Goal: Task Accomplishment & Management: Use online tool/utility

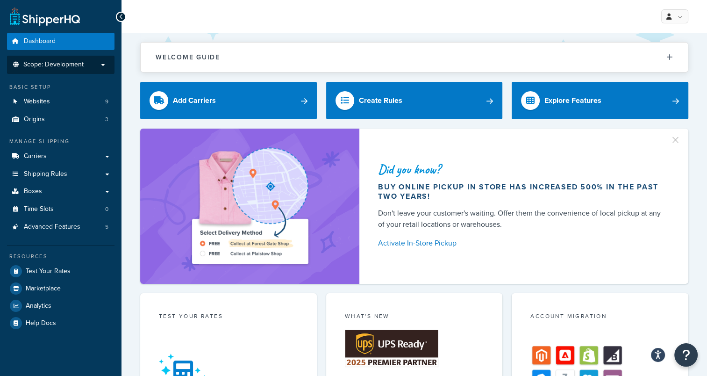
click at [88, 67] on p "Scope: Development" at bounding box center [60, 65] width 99 height 8
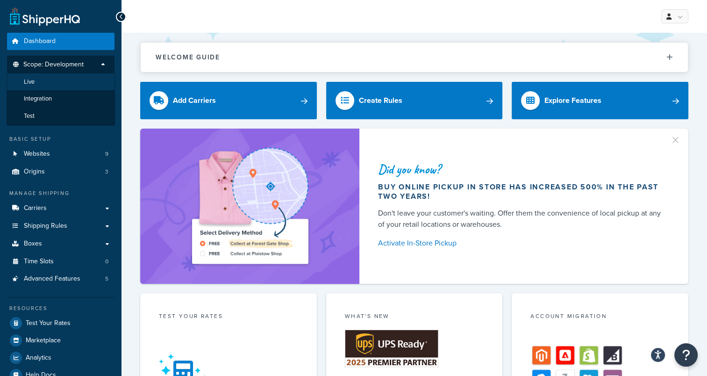
click at [54, 80] on li "Live" at bounding box center [61, 81] width 108 height 17
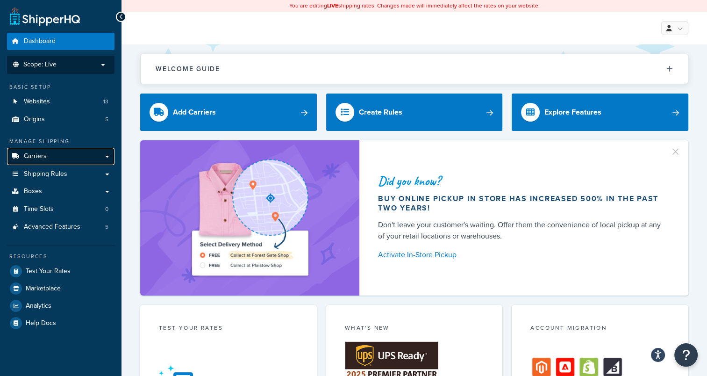
click at [85, 157] on link "Carriers" at bounding box center [60, 156] width 107 height 17
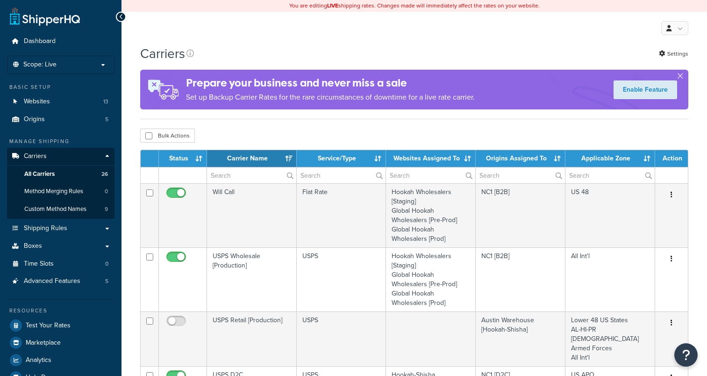
select select "15"
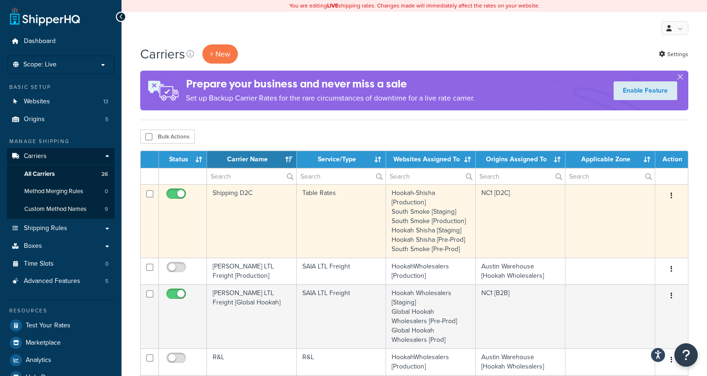
click at [222, 192] on td "Shipping D2C" at bounding box center [252, 220] width 90 height 73
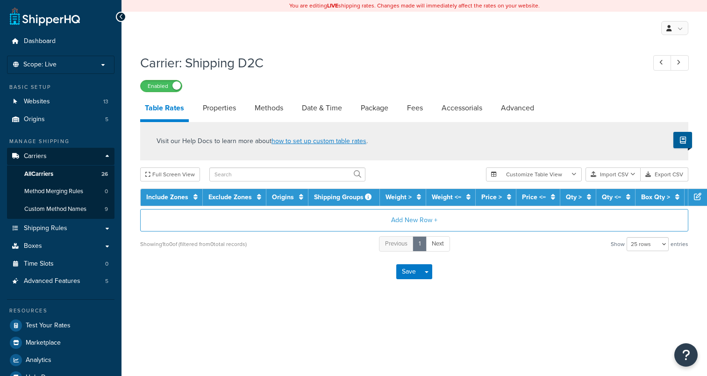
select select "25"
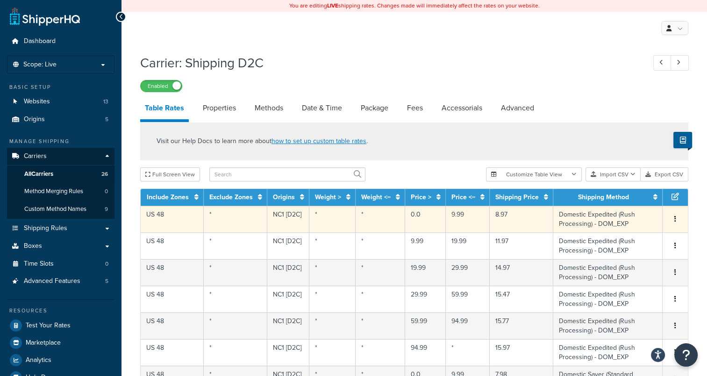
scroll to position [93, 0]
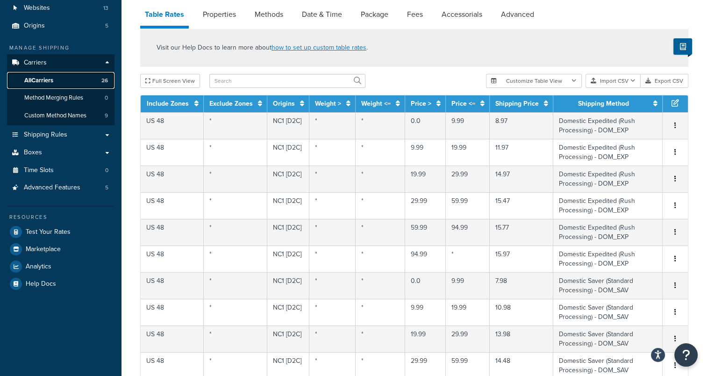
click at [52, 78] on span "All Carriers" at bounding box center [38, 81] width 29 height 8
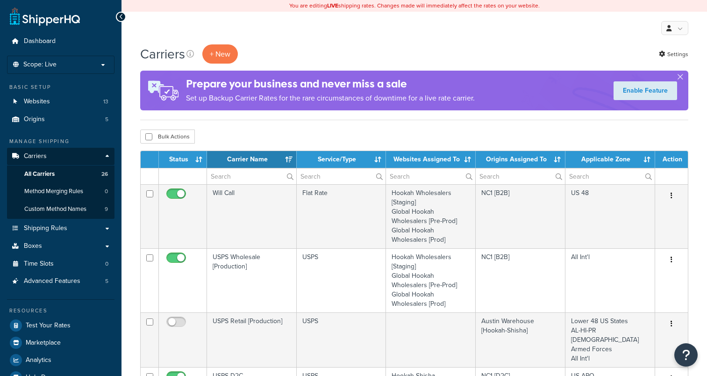
select select "15"
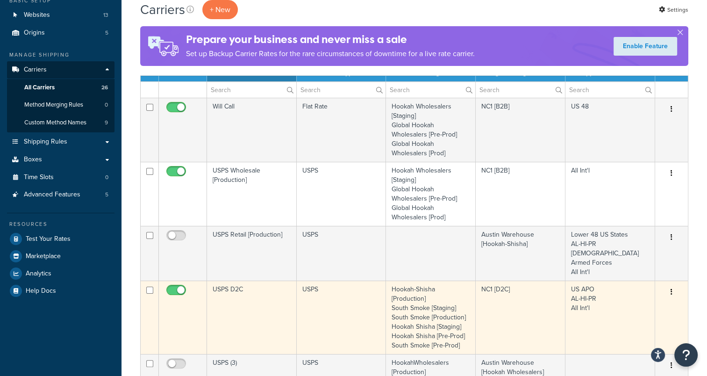
scroll to position [140, 0]
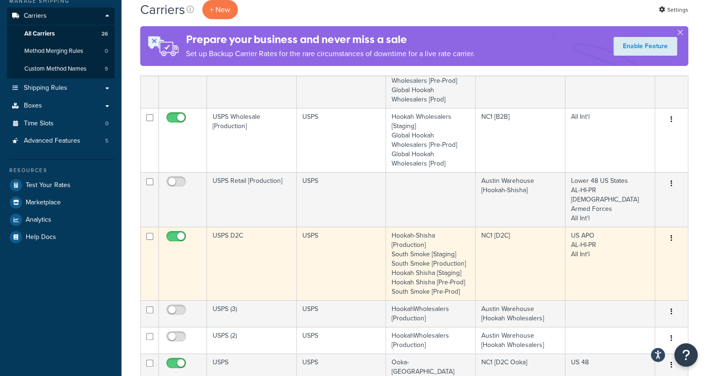
click at [231, 229] on td "USPS D2C" at bounding box center [252, 263] width 90 height 73
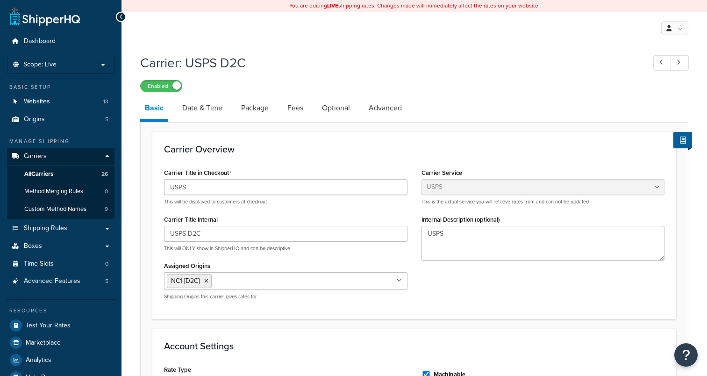
select select "usps"
click at [45, 174] on span "All Carriers" at bounding box center [38, 174] width 29 height 8
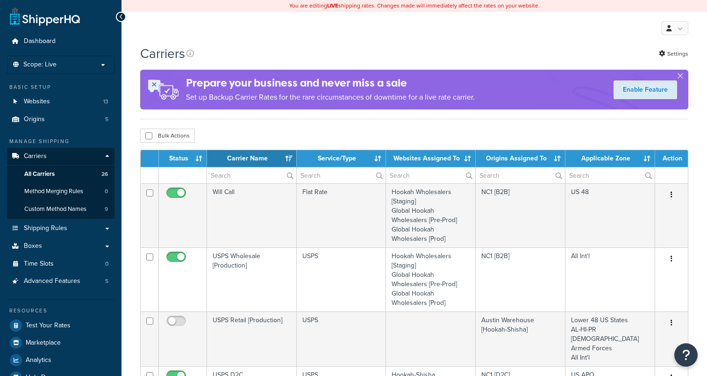
select select "15"
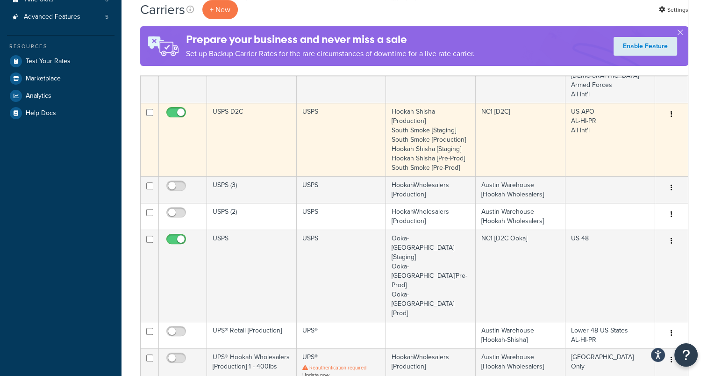
scroll to position [280, 0]
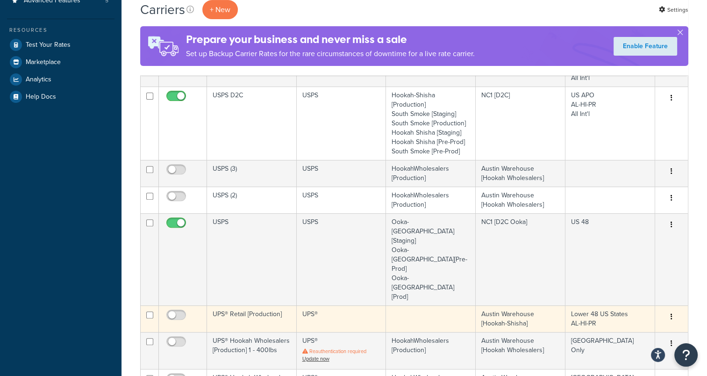
click at [252, 305] on td "UPS® Retail [Production]" at bounding box center [252, 318] width 90 height 27
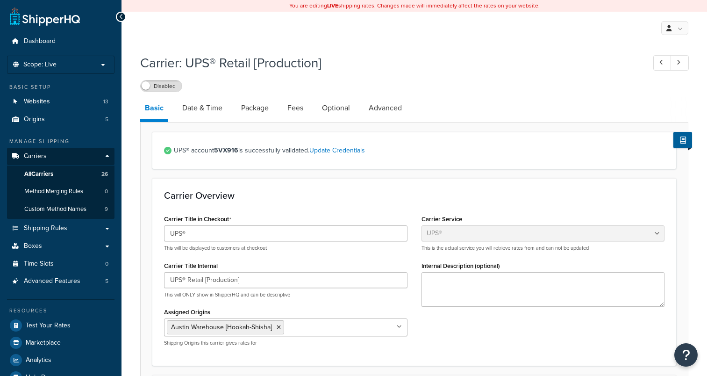
select select "ups"
click at [122, 17] on icon at bounding box center [121, 17] width 4 height 7
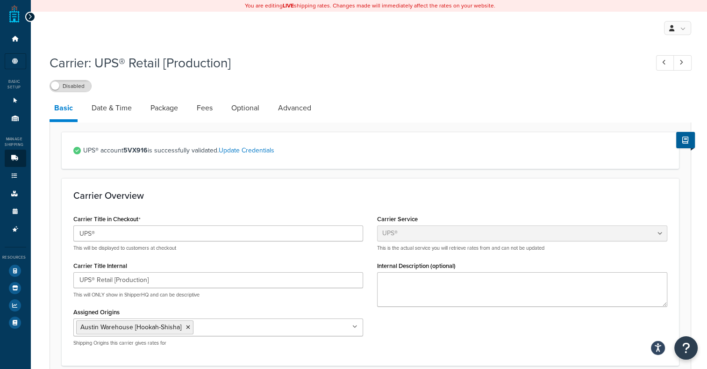
click at [31, 11] on div "You are editing LIVE shipping rates. Changes made will immediately affect the r…" at bounding box center [370, 6] width 679 height 12
click at [35, 16] on div "My Profile Billing Global Settings Contact Us Logout" at bounding box center [370, 28] width 679 height 33
click at [31, 15] on icon at bounding box center [30, 17] width 4 height 7
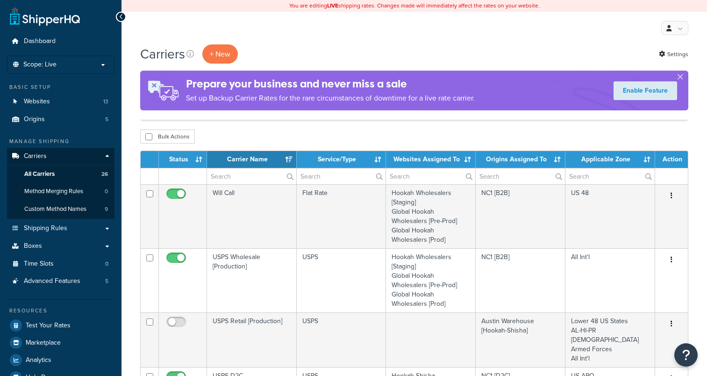
select select "15"
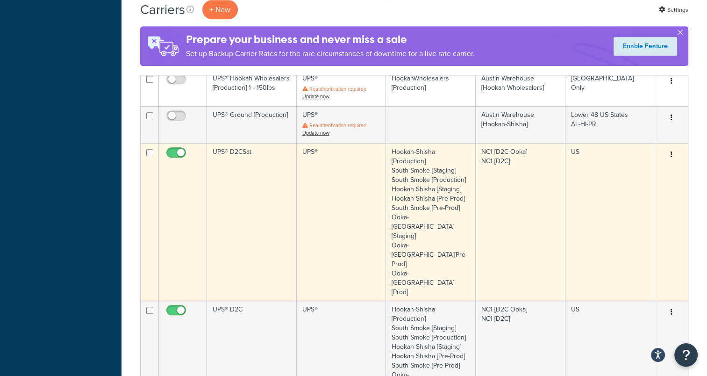
scroll to position [561, 0]
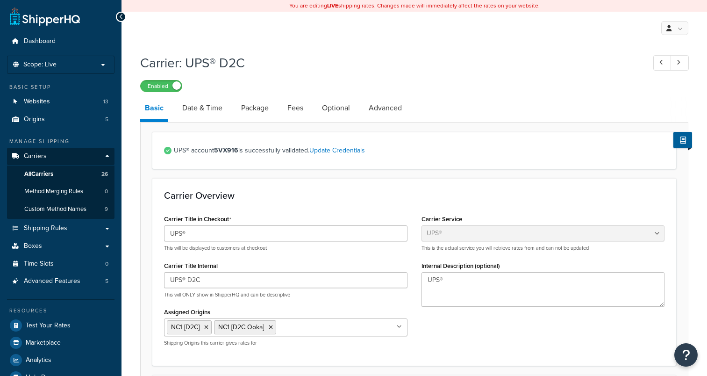
select select "ups"
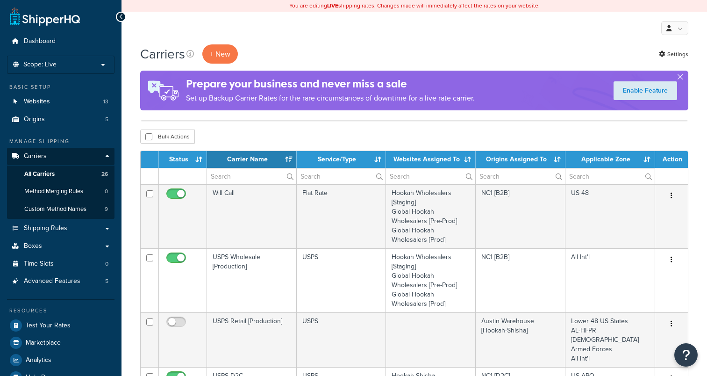
select select "15"
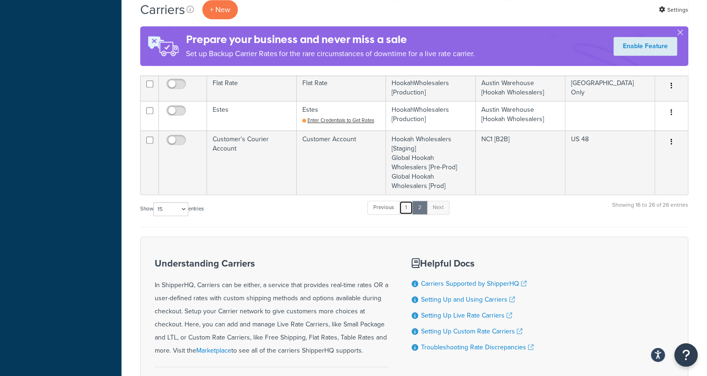
click at [407, 206] on link "1" at bounding box center [406, 207] width 14 height 14
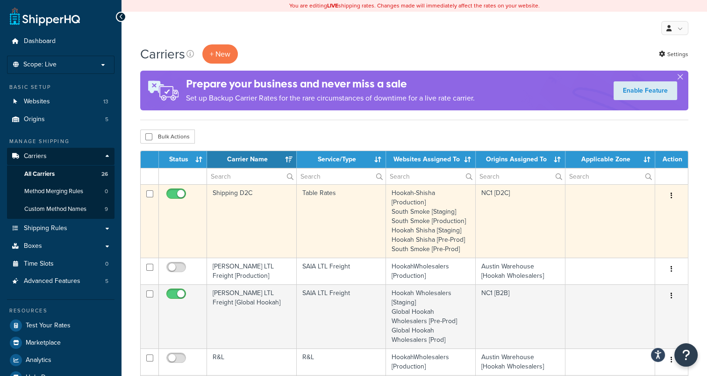
click at [217, 191] on td "Shipping D2C" at bounding box center [252, 220] width 90 height 73
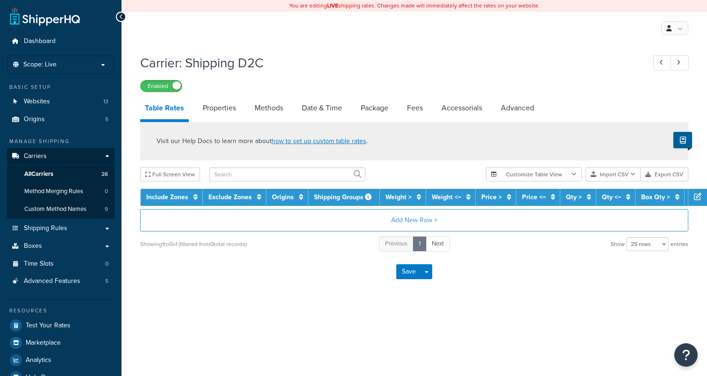
select select "25"
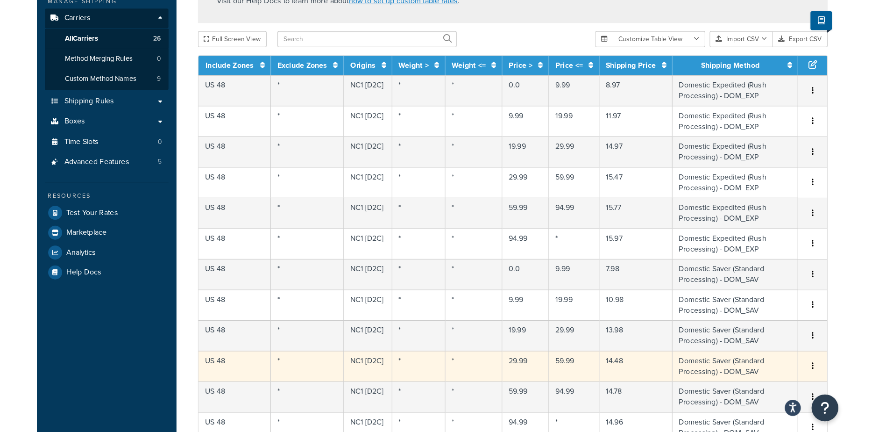
scroll to position [93, 0]
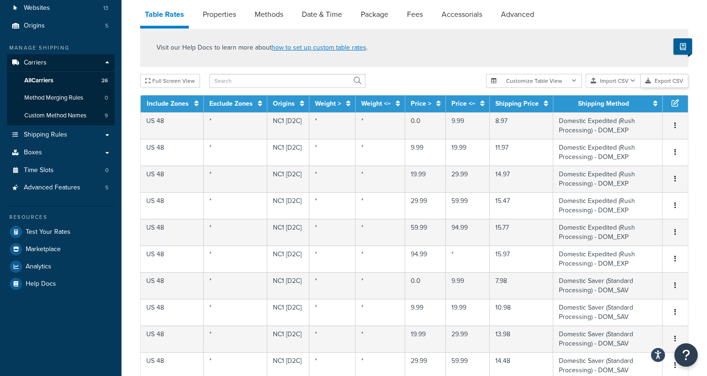
click at [665, 81] on button "Export CSV" at bounding box center [664, 81] width 48 height 14
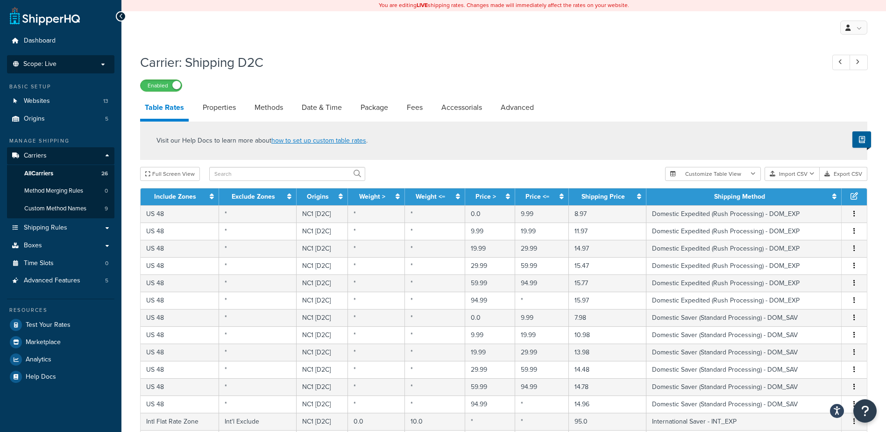
scroll to position [0, 0]
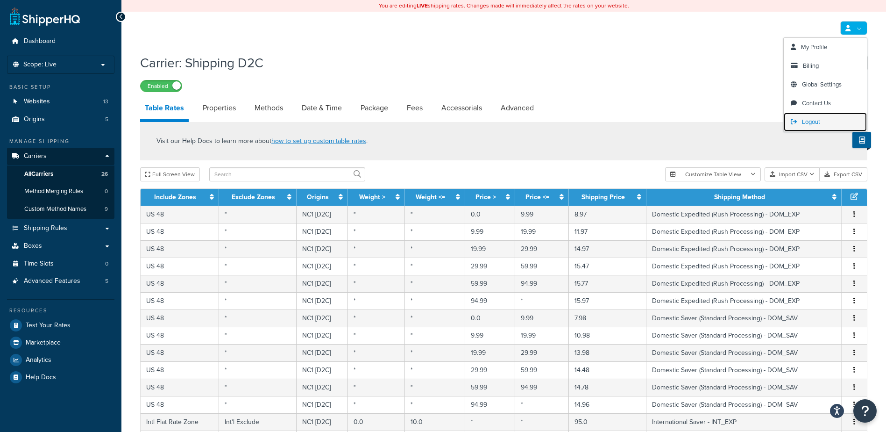
click at [706, 117] on span "Logout" at bounding box center [811, 121] width 18 height 9
